Goal: Find specific page/section: Find specific page/section

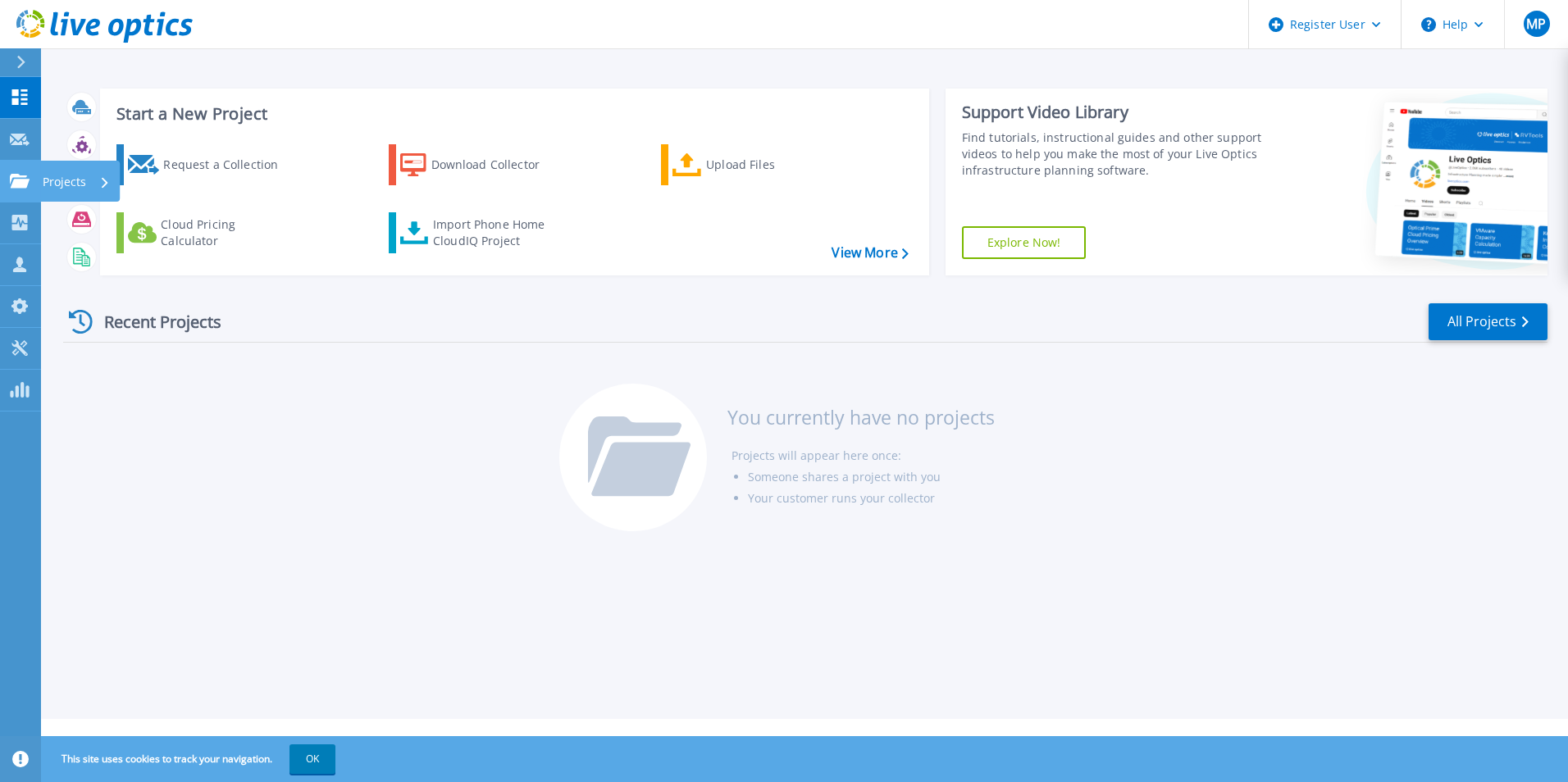
click at [22, 187] on icon at bounding box center [19, 181] width 19 height 14
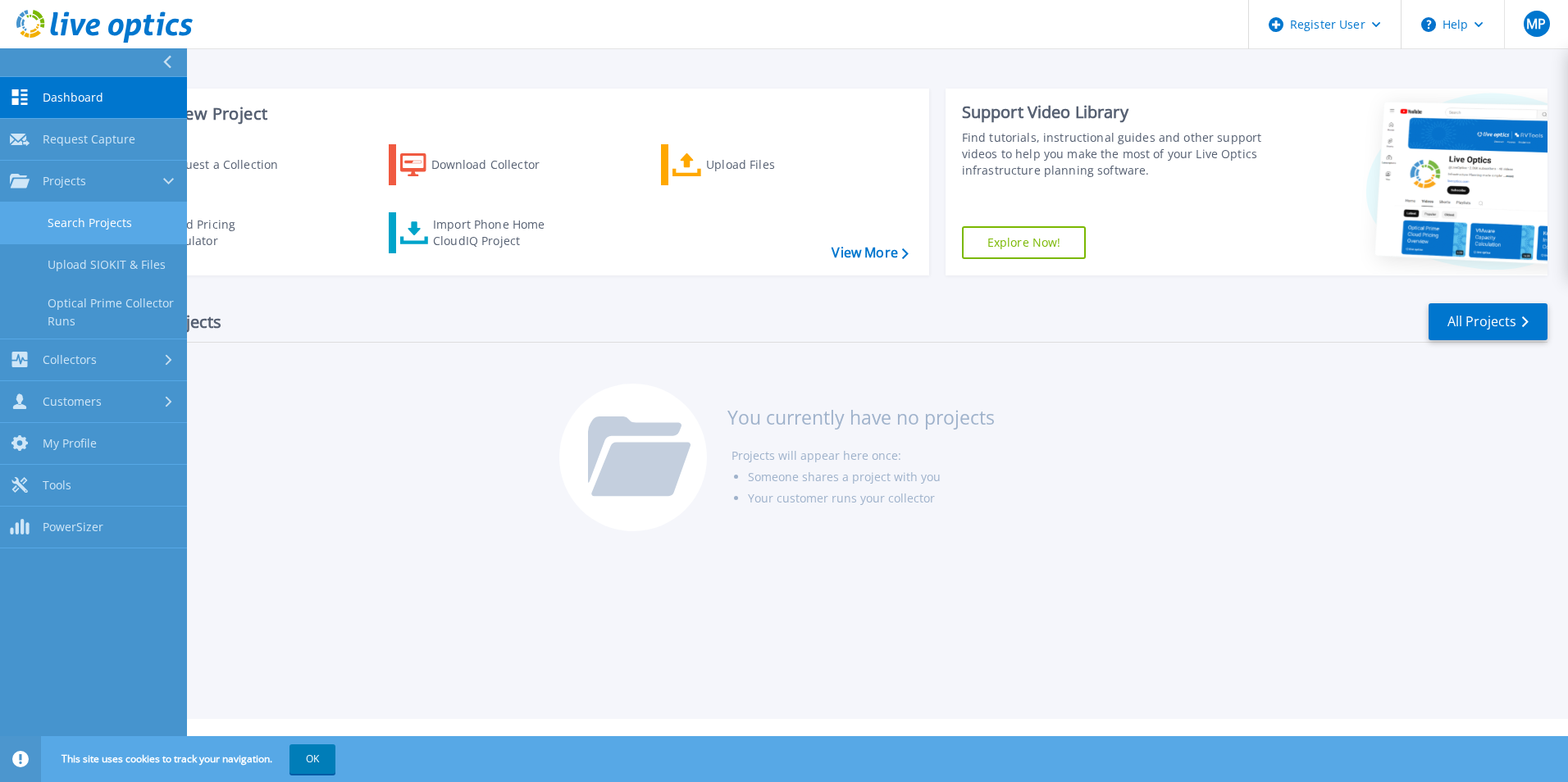
click at [89, 216] on link "Search Projects" at bounding box center [93, 223] width 187 height 42
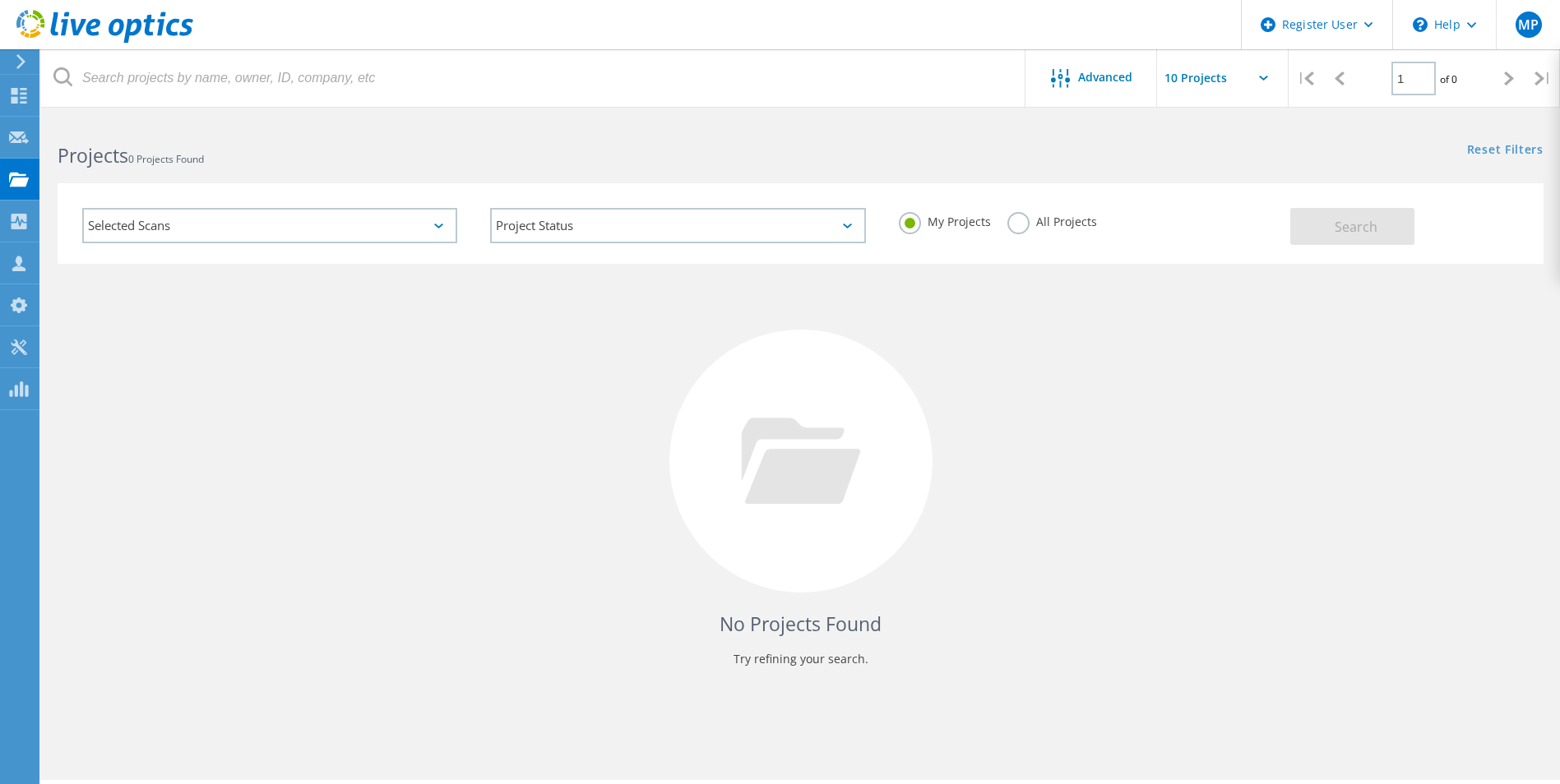
click at [358, 223] on div "Selected Scans" at bounding box center [269, 226] width 375 height 35
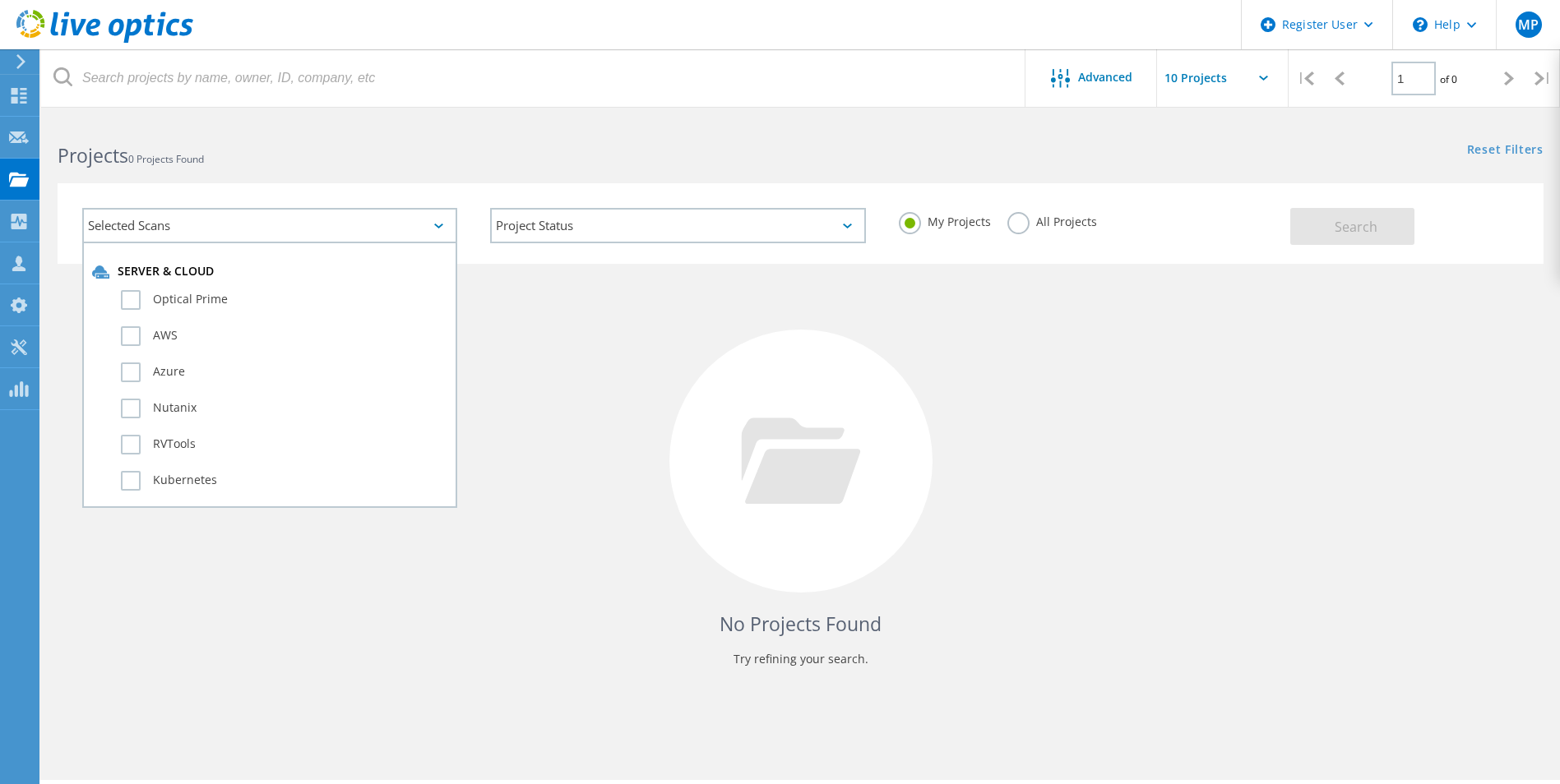
click at [575, 327] on div "No Projects Found Try refining your search." at bounding box center [800, 476] width 1486 height 425
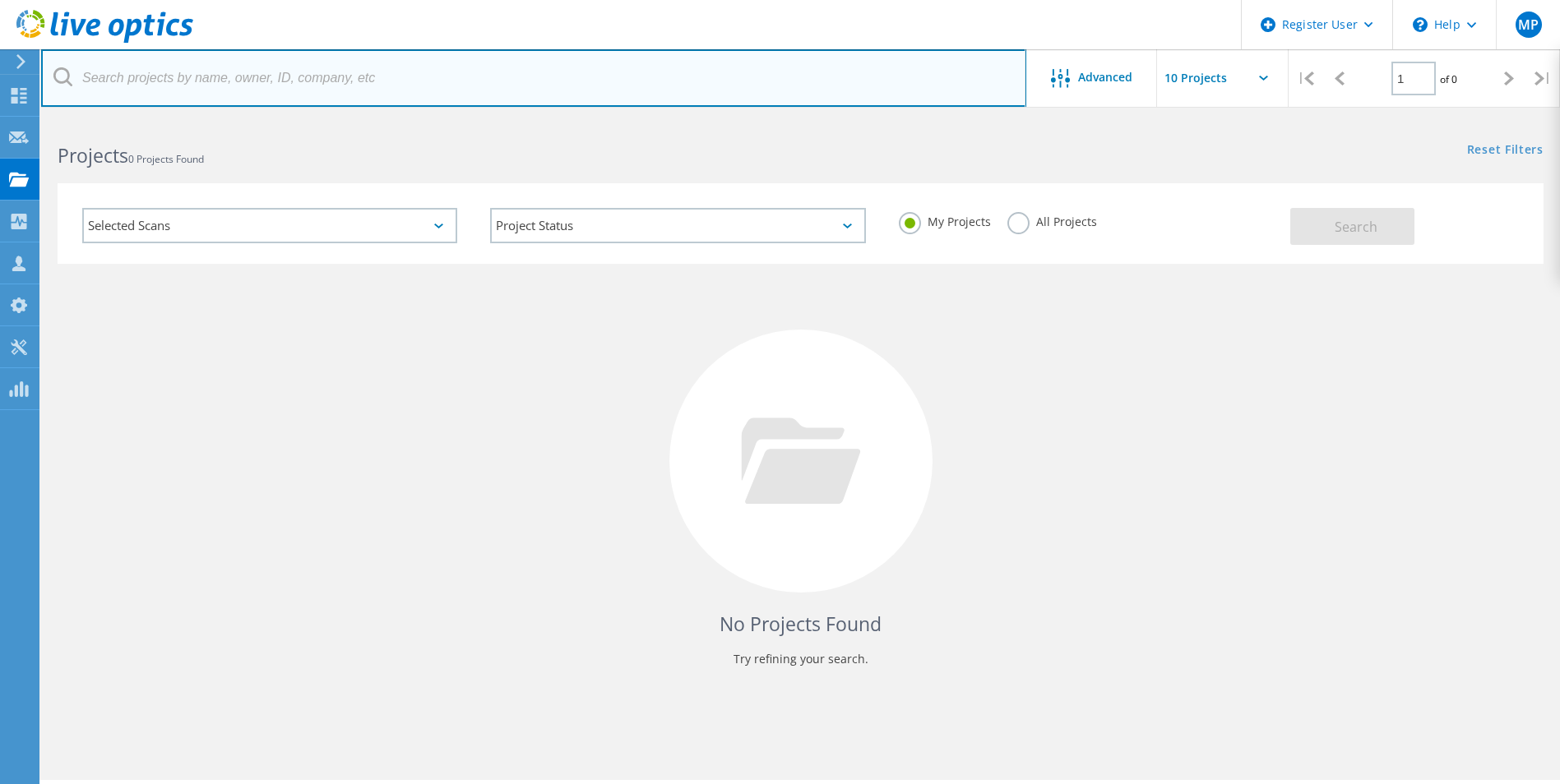
click at [409, 78] on input "text" at bounding box center [534, 78] width 986 height 57
type input "cordis"
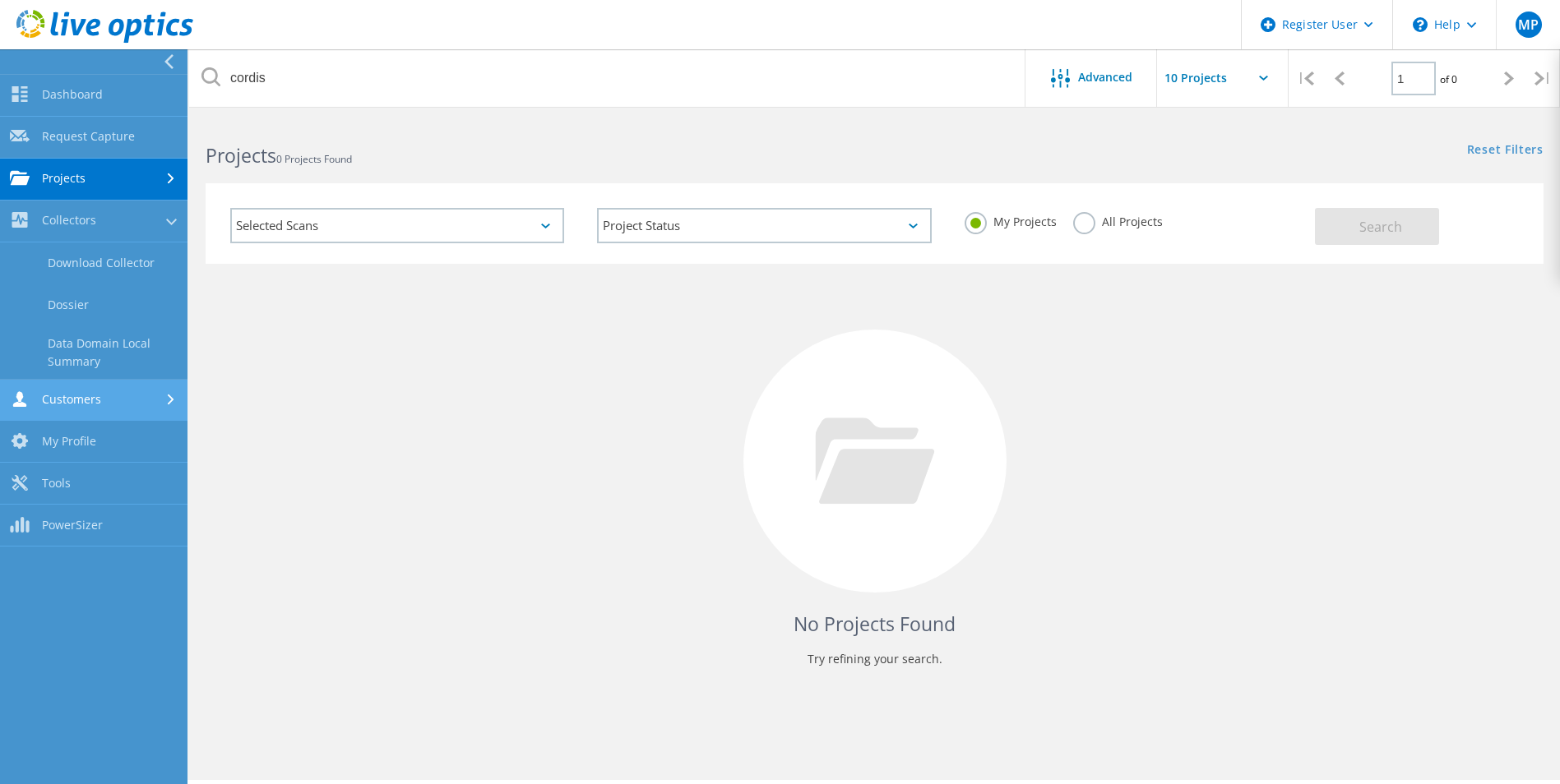
click at [73, 404] on link "Customers" at bounding box center [94, 401] width 188 height 42
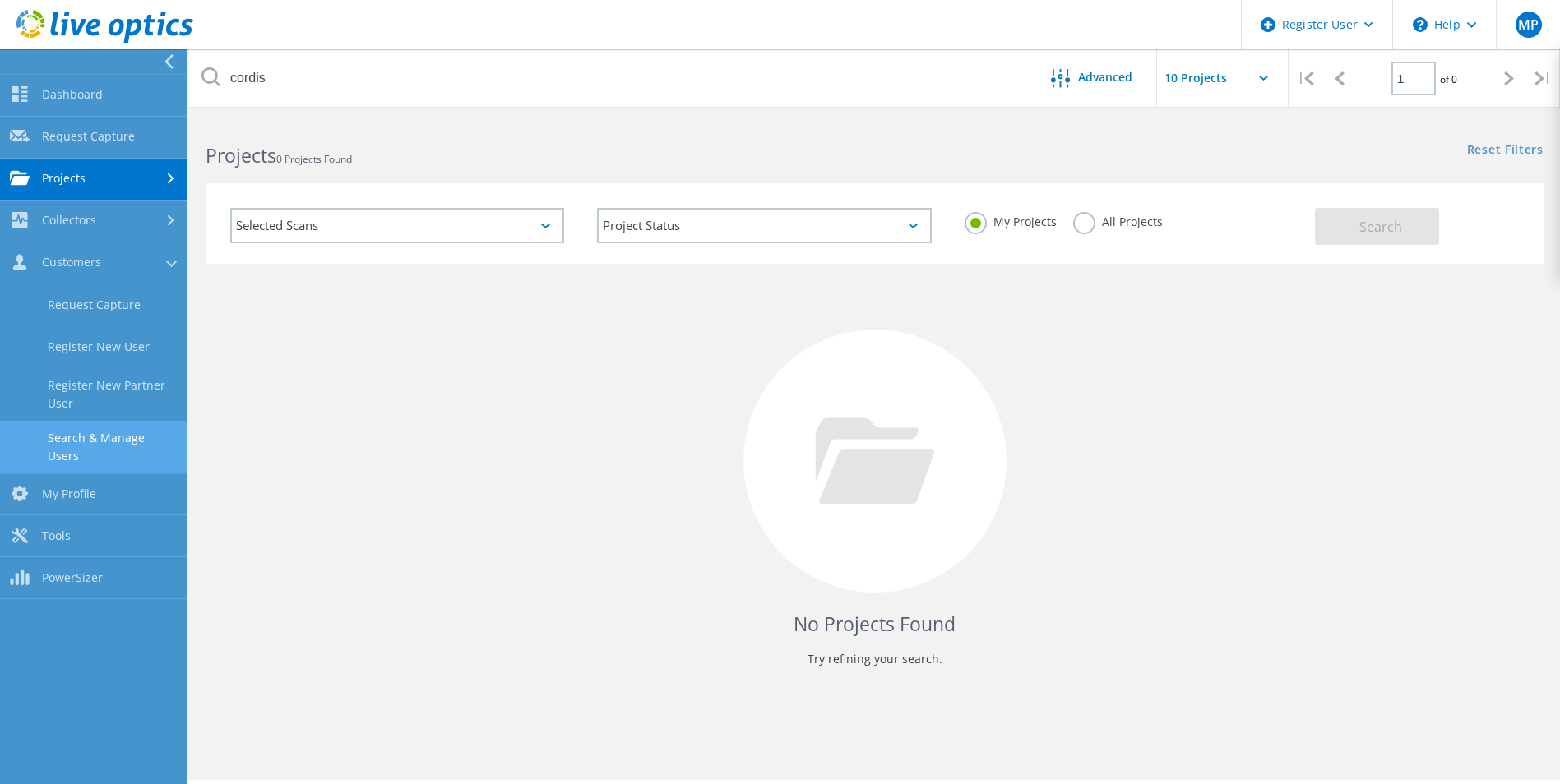
click at [121, 435] on link "Search & Manage Users" at bounding box center [94, 447] width 188 height 53
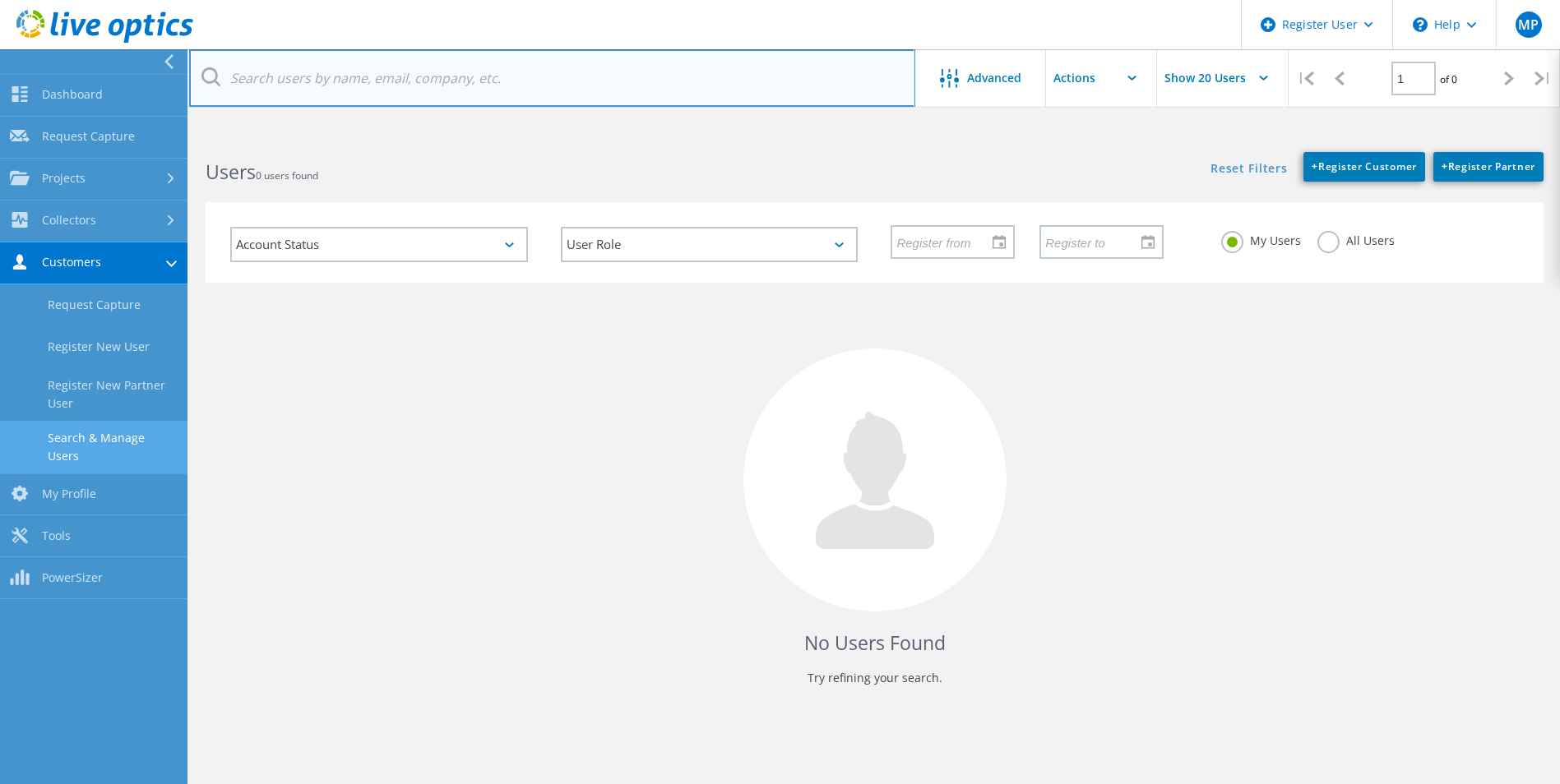
click at [378, 100] on input "text" at bounding box center [551, 78] width 726 height 57
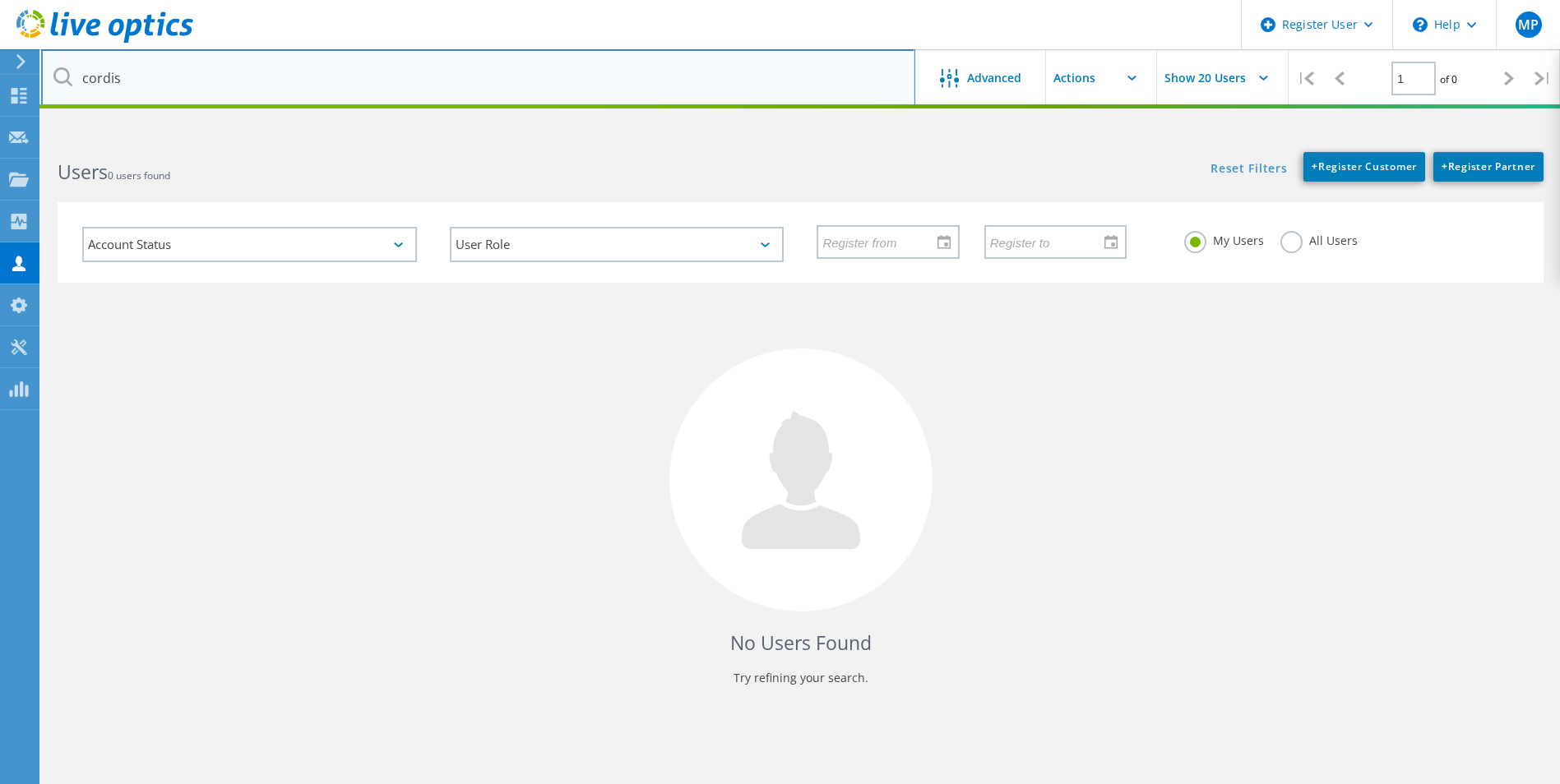
type input "cordis"
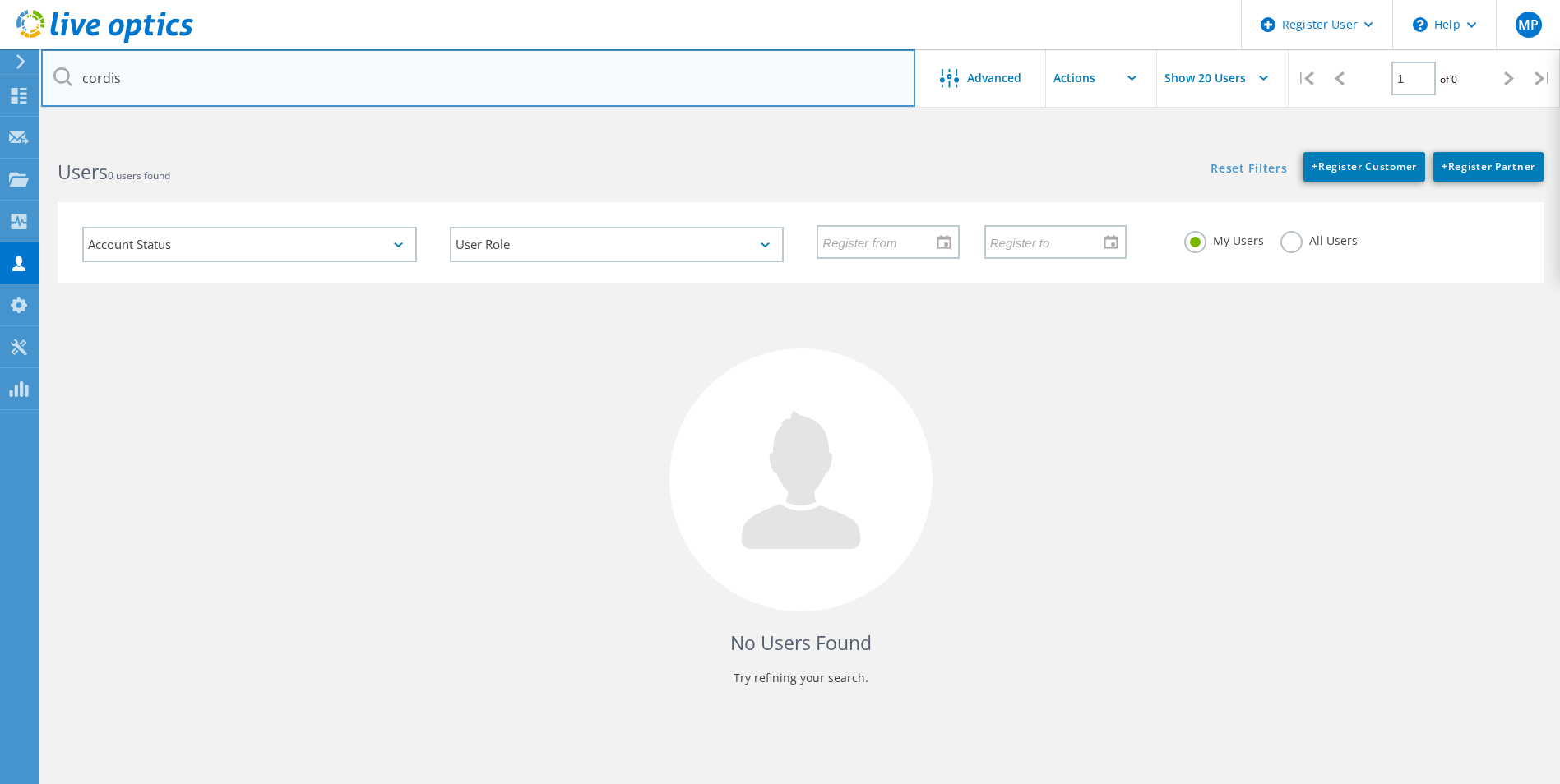
click at [373, 73] on input "cordis" at bounding box center [478, 78] width 874 height 57
